Goal: Task Accomplishment & Management: Use online tool/utility

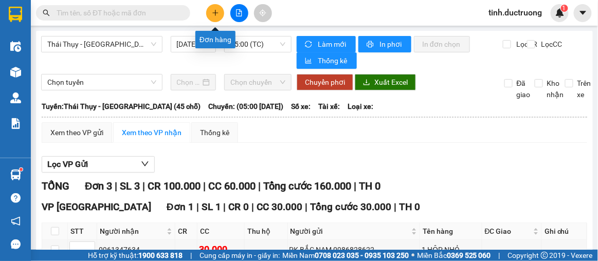
click at [216, 10] on icon "plus" at bounding box center [215, 12] width 7 height 7
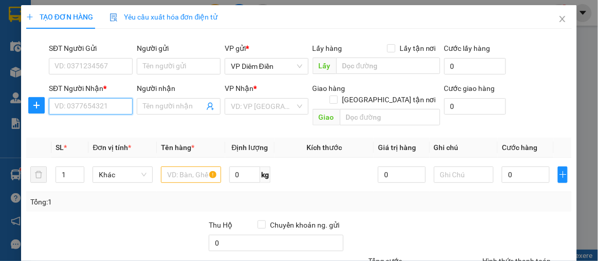
click at [120, 104] on input "SĐT Người Nhận *" at bounding box center [91, 106] width 84 height 16
type input "0389780594"
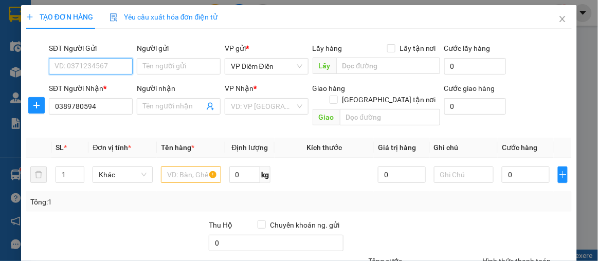
click at [109, 64] on input "SĐT Người Gửi" at bounding box center [91, 66] width 84 height 16
type input "0353098767"
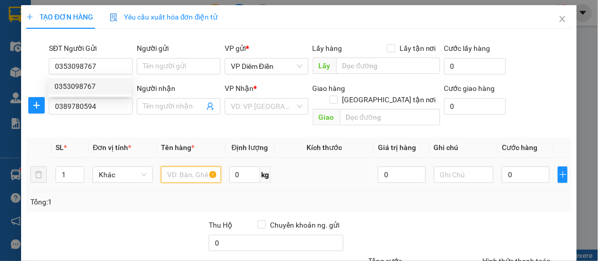
click at [168, 166] on input "text" at bounding box center [191, 174] width 60 height 16
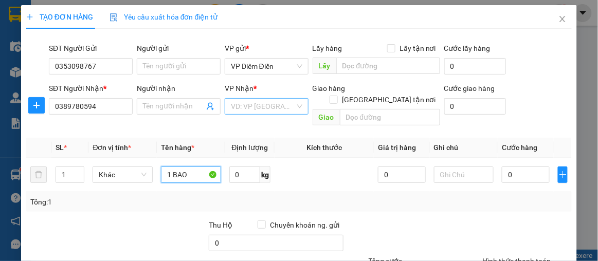
type input "1 BAO"
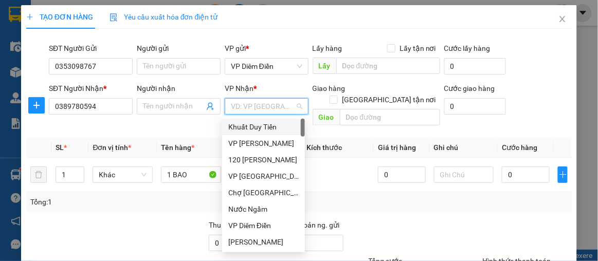
click at [237, 103] on input "search" at bounding box center [263, 106] width 64 height 15
type input "C"
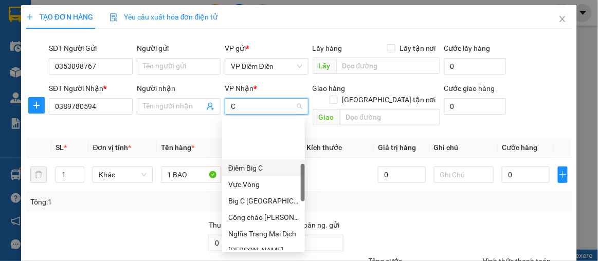
scroll to position [187, 0]
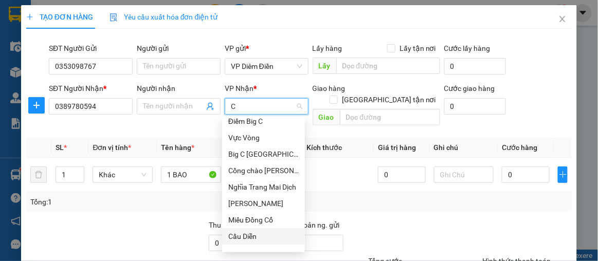
click at [250, 233] on div "Cầu Diễn" at bounding box center [263, 236] width 70 height 11
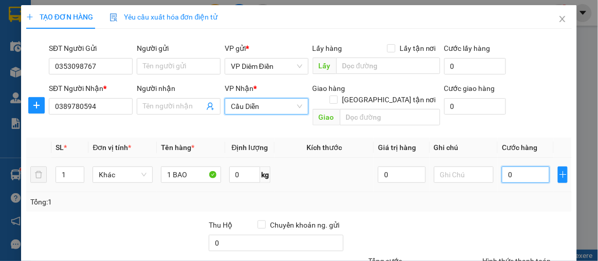
click at [502, 166] on input "0" at bounding box center [526, 174] width 48 height 16
type input "5"
type input "50"
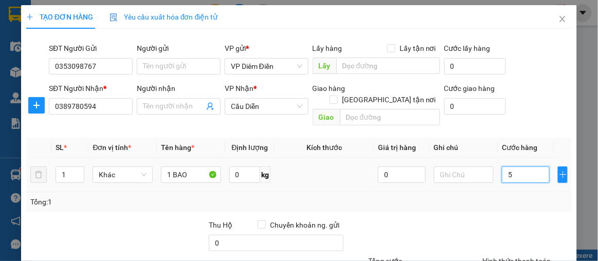
type input "50"
type input "50.000"
click at [532, 257] on label "Hình thức thanh toán" at bounding box center [517, 261] width 68 height 8
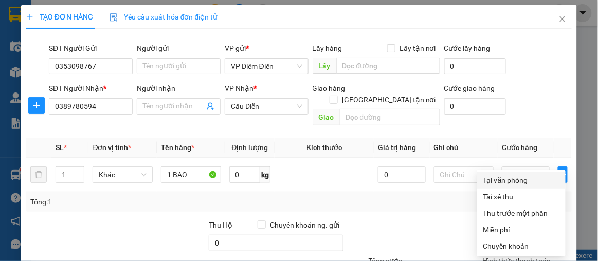
scroll to position [12, 0]
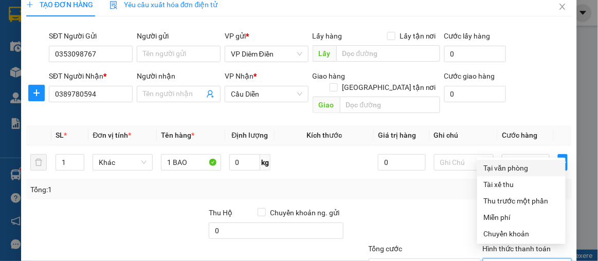
click at [511, 166] on div "Tại văn phòng" at bounding box center [521, 167] width 76 height 11
type input "0"
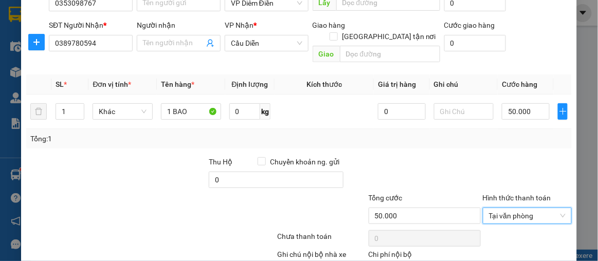
scroll to position [93, 0]
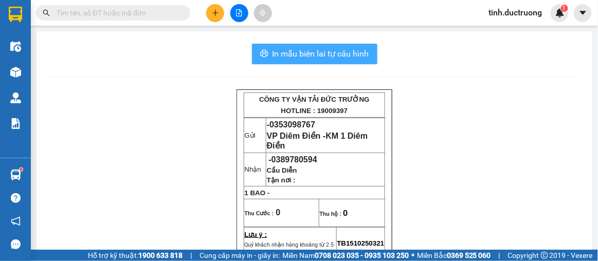
click at [316, 52] on span "In mẫu biên lai tự cấu hình" at bounding box center [320, 53] width 97 height 13
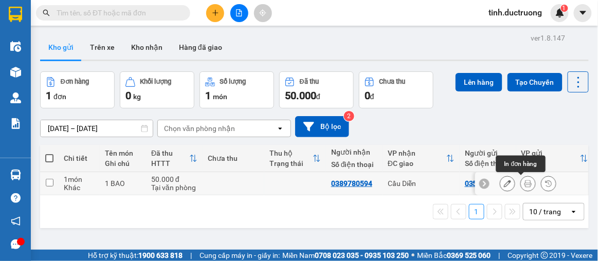
click at [524, 183] on icon at bounding box center [527, 183] width 7 height 7
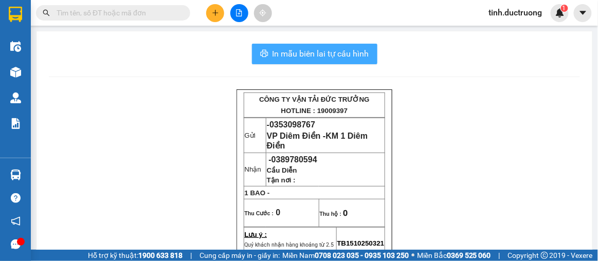
click at [340, 54] on span "In mẫu biên lai tự cấu hình" at bounding box center [320, 53] width 97 height 13
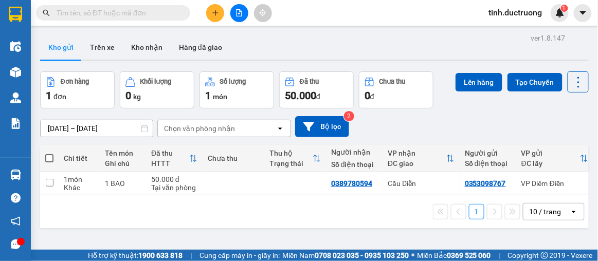
click at [58, 158] on th at bounding box center [49, 158] width 18 height 27
click at [50, 159] on span at bounding box center [49, 158] width 8 height 8
click at [49, 153] on input "checkbox" at bounding box center [49, 153] width 0 height 0
checkbox input "true"
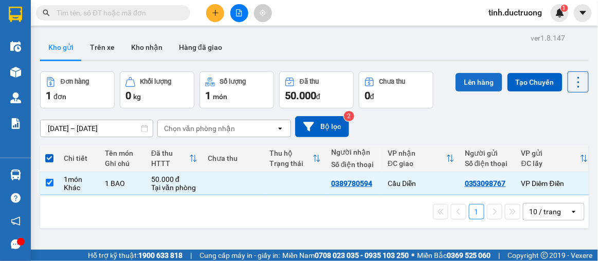
click at [463, 82] on button "Lên hàng" at bounding box center [478, 82] width 47 height 18
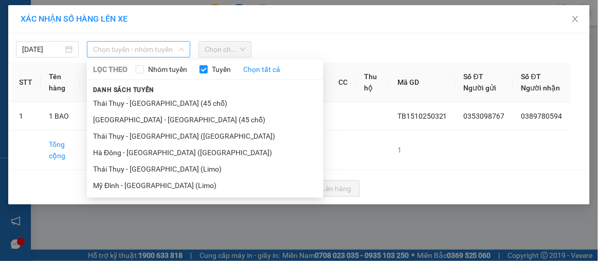
click at [159, 53] on span "Chọn tuyến - nhóm tuyến" at bounding box center [138, 49] width 91 height 15
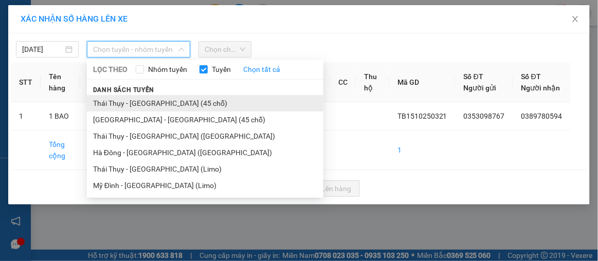
click at [150, 102] on li "Thái Thụy - [GEOGRAPHIC_DATA] (45 chỗ)" at bounding box center [205, 103] width 236 height 16
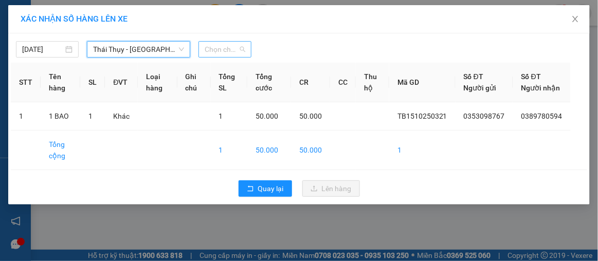
click at [218, 45] on span "Chọn chuyến" at bounding box center [225, 49] width 40 height 15
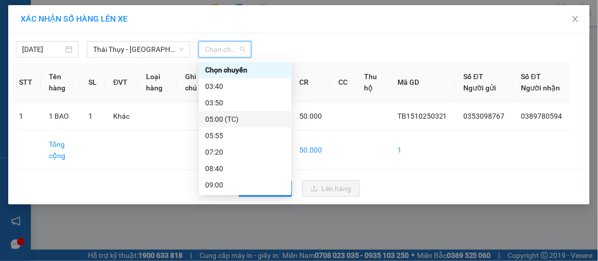
click at [214, 121] on div "05:00 (TC)" at bounding box center [245, 119] width 80 height 11
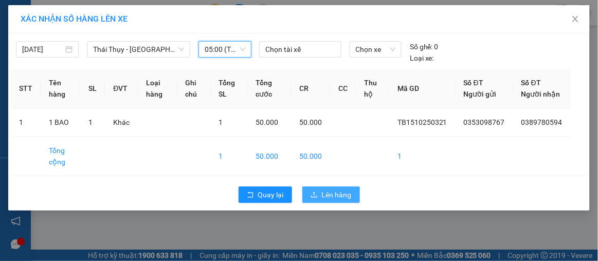
click at [324, 200] on span "Lên hàng" at bounding box center [337, 194] width 30 height 11
